Goal: Information Seeking & Learning: Learn about a topic

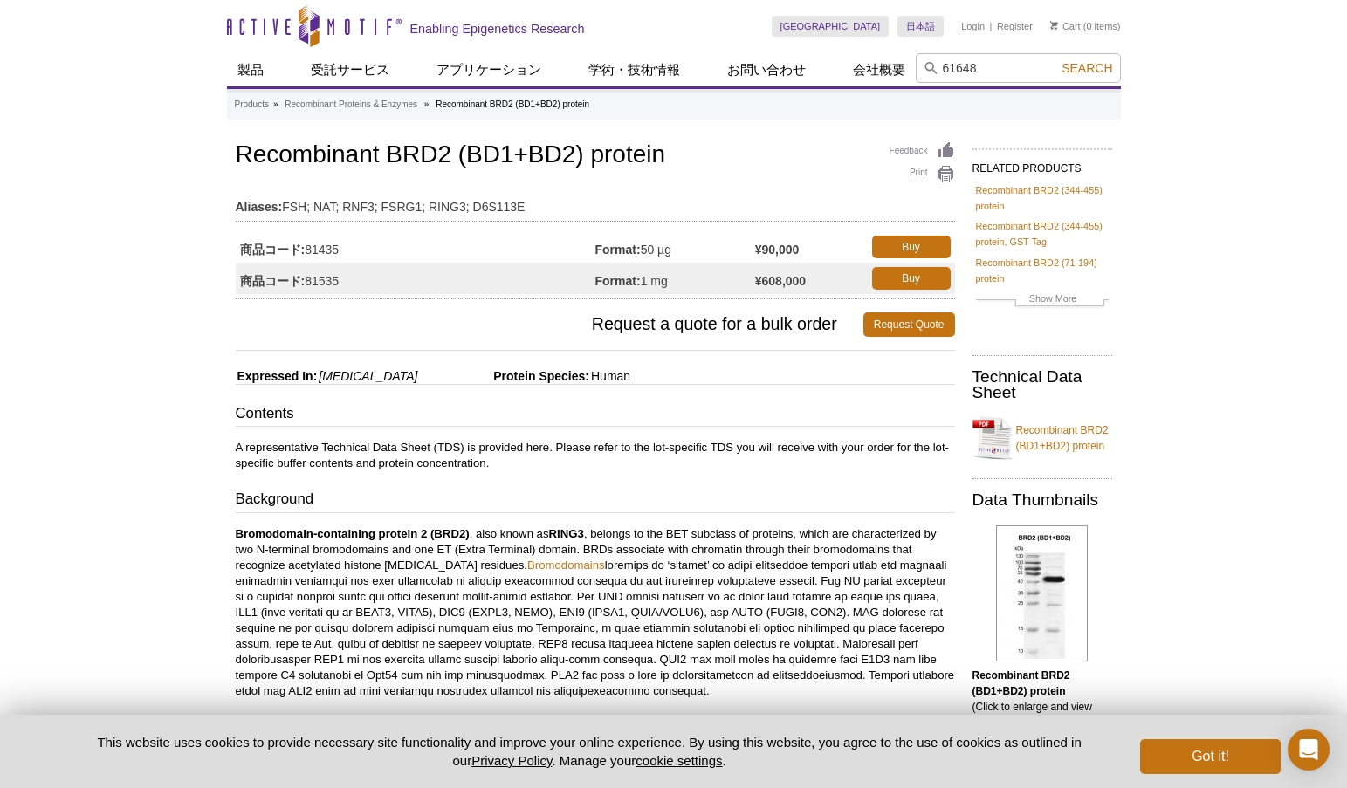
type input "61648"
click at [1056, 60] on button "Search" at bounding box center [1086, 68] width 61 height 16
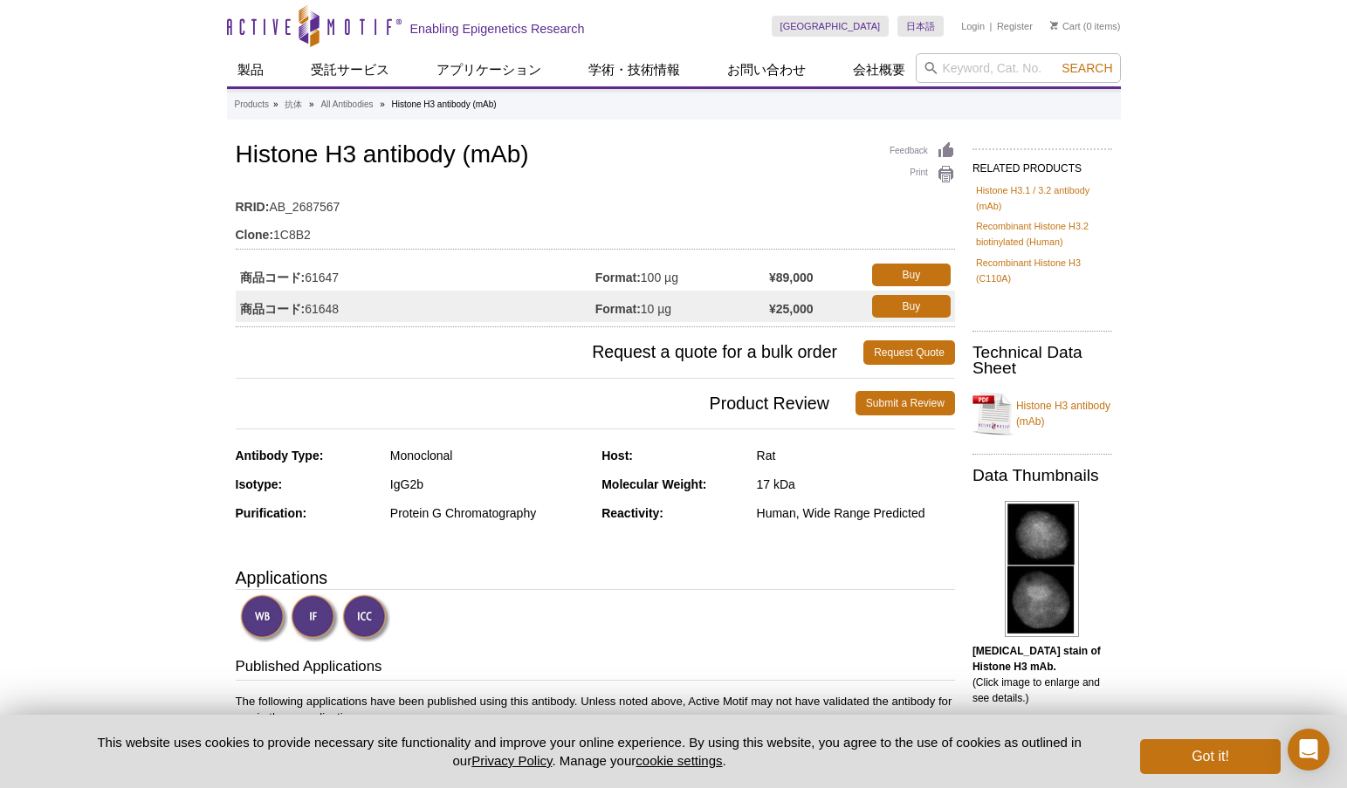
drag, startPoint x: 0, startPoint y: 0, endPoint x: 1319, endPoint y: 326, distance: 1358.8
click at [1319, 326] on div "Active Motif Logo Enabling Epigenetics Research 0 Search Skip to content Active…" at bounding box center [673, 800] width 1347 height 1601
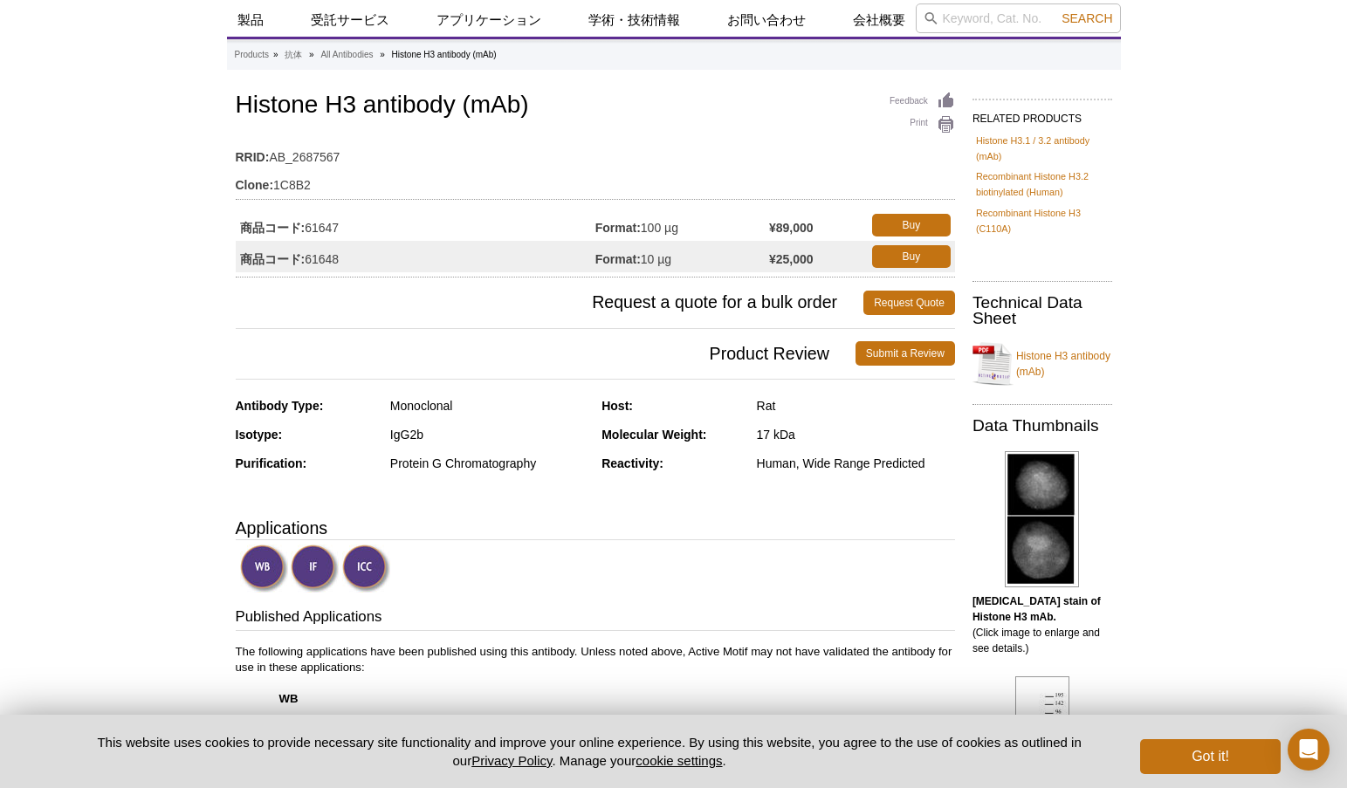
scroll to position [3, 0]
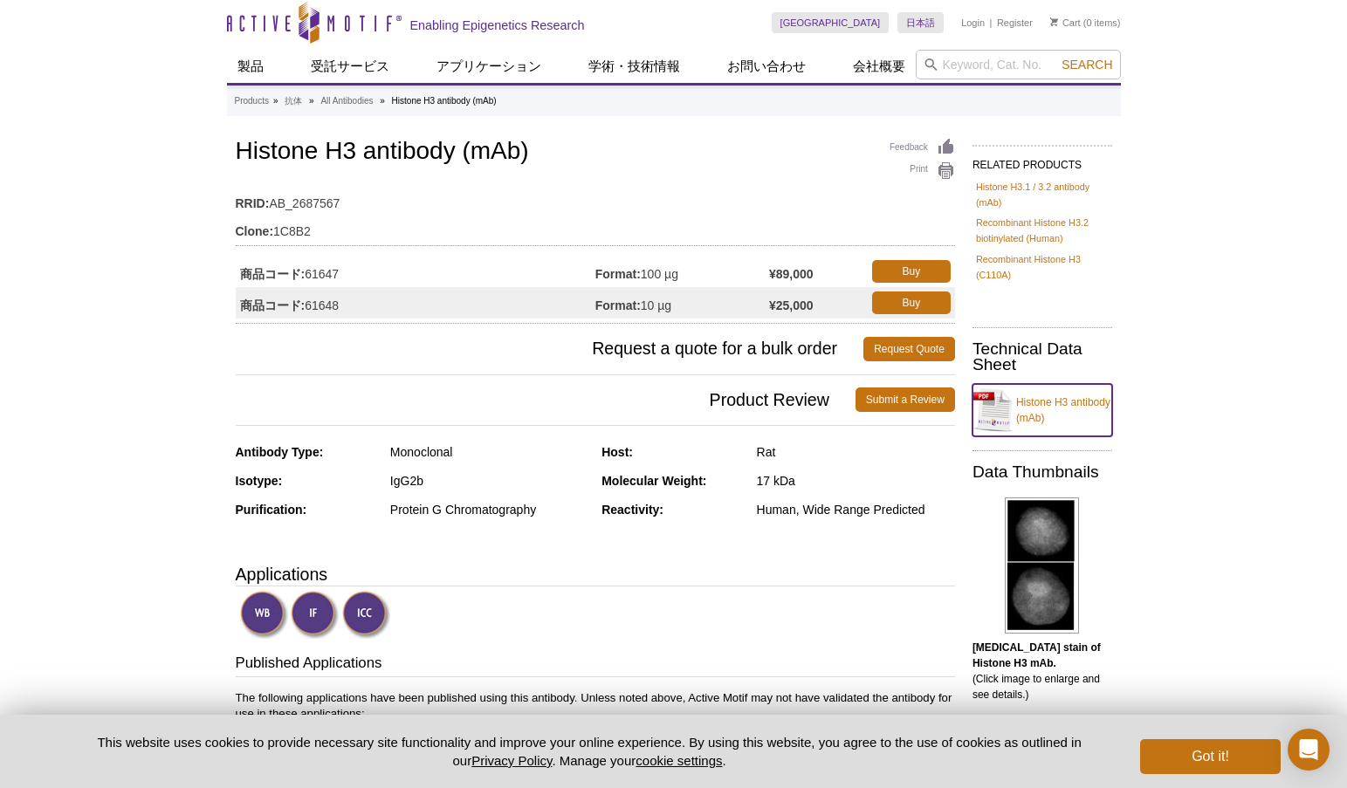
click at [1034, 403] on link "Histone H3 antibody (mAb)" at bounding box center [1042, 410] width 140 height 52
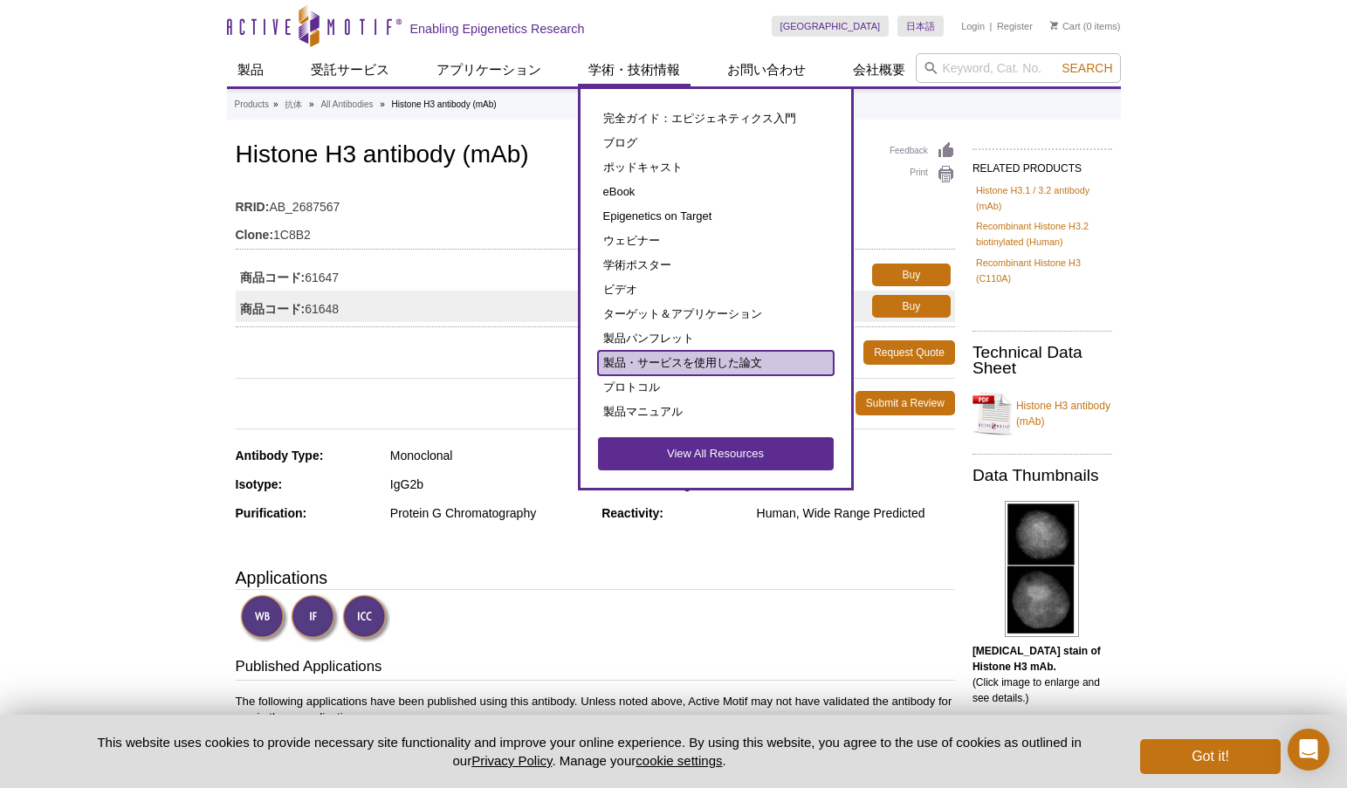
click at [669, 362] on link "製品・サービスを使用した論文" at bounding box center [716, 363] width 236 height 24
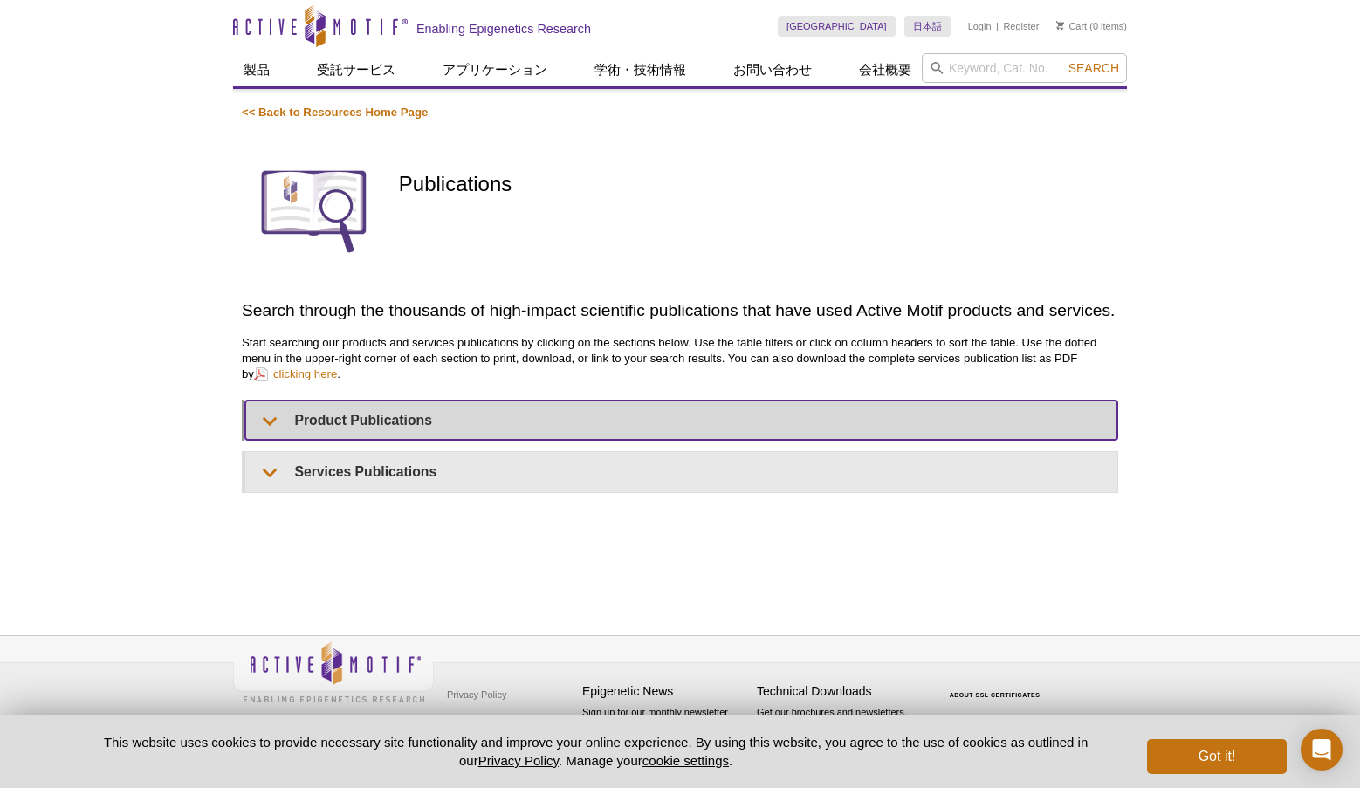
click at [320, 428] on summary "Product Publications" at bounding box center [681, 420] width 872 height 39
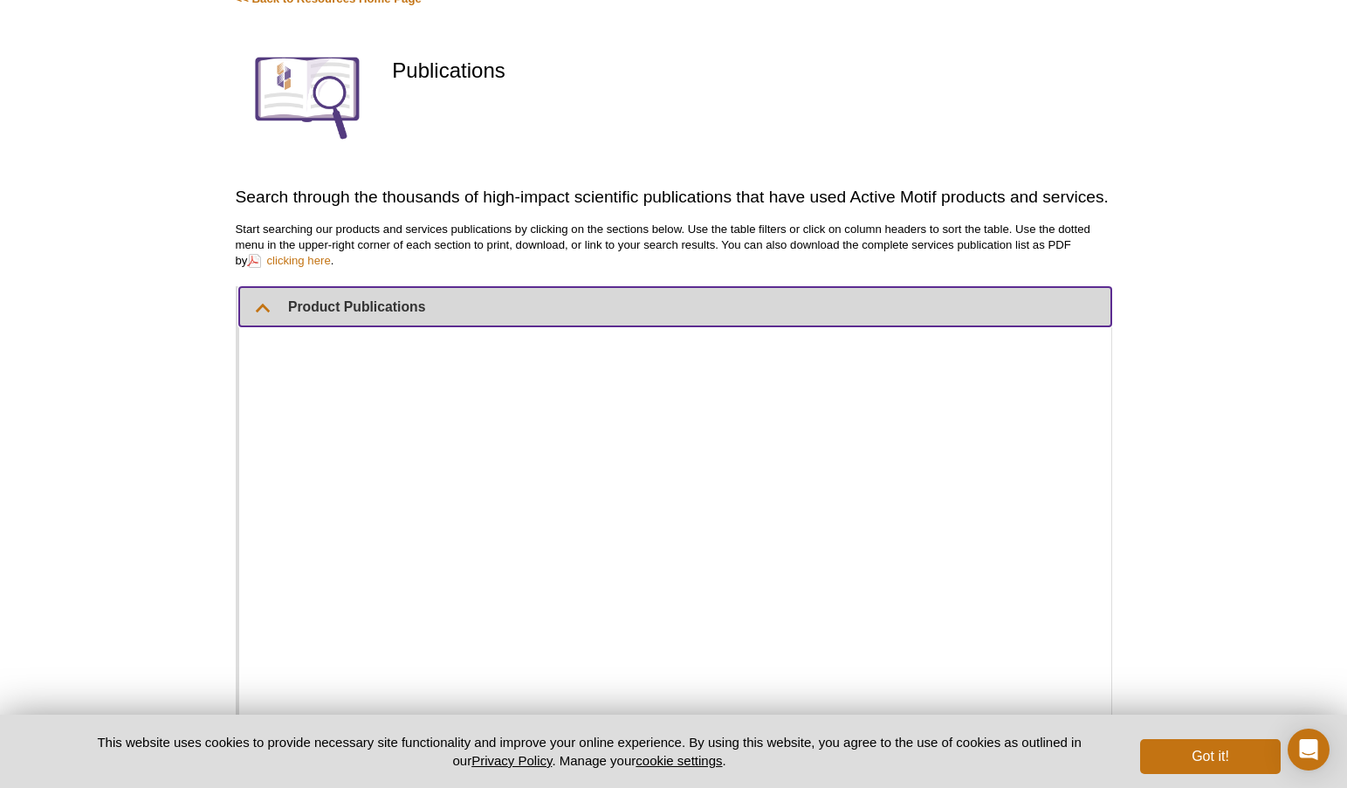
scroll to position [175, 0]
